Goal: Task Accomplishment & Management: Complete application form

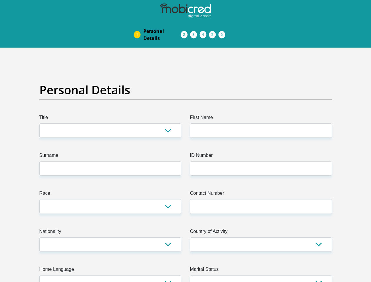
click at [0, 0] on img at bounding box center [0, 0] width 0 height 0
click at [139, 25] on link "Personal Details" at bounding box center [162, 34] width 47 height 19
click at [186, 32] on link "Acceptance of Services" at bounding box center [190, 34] width 9 height 5
click at [0, 0] on span "Documents" at bounding box center [0, 0] width 0 height 0
click at [214, 32] on link "Debicheck Mandate" at bounding box center [208, 34] width 9 height 5
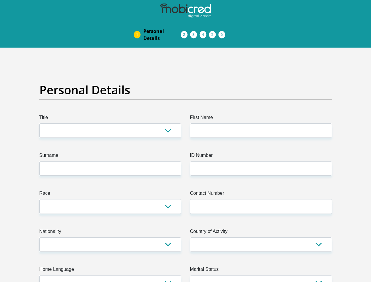
click at [223, 32] on link "Curata Authentication" at bounding box center [218, 34] width 9 height 5
click at [232, 32] on link "Pre Agreement Signoff" at bounding box center [227, 34] width 9 height 5
